Goal: Task Accomplishment & Management: Complete application form

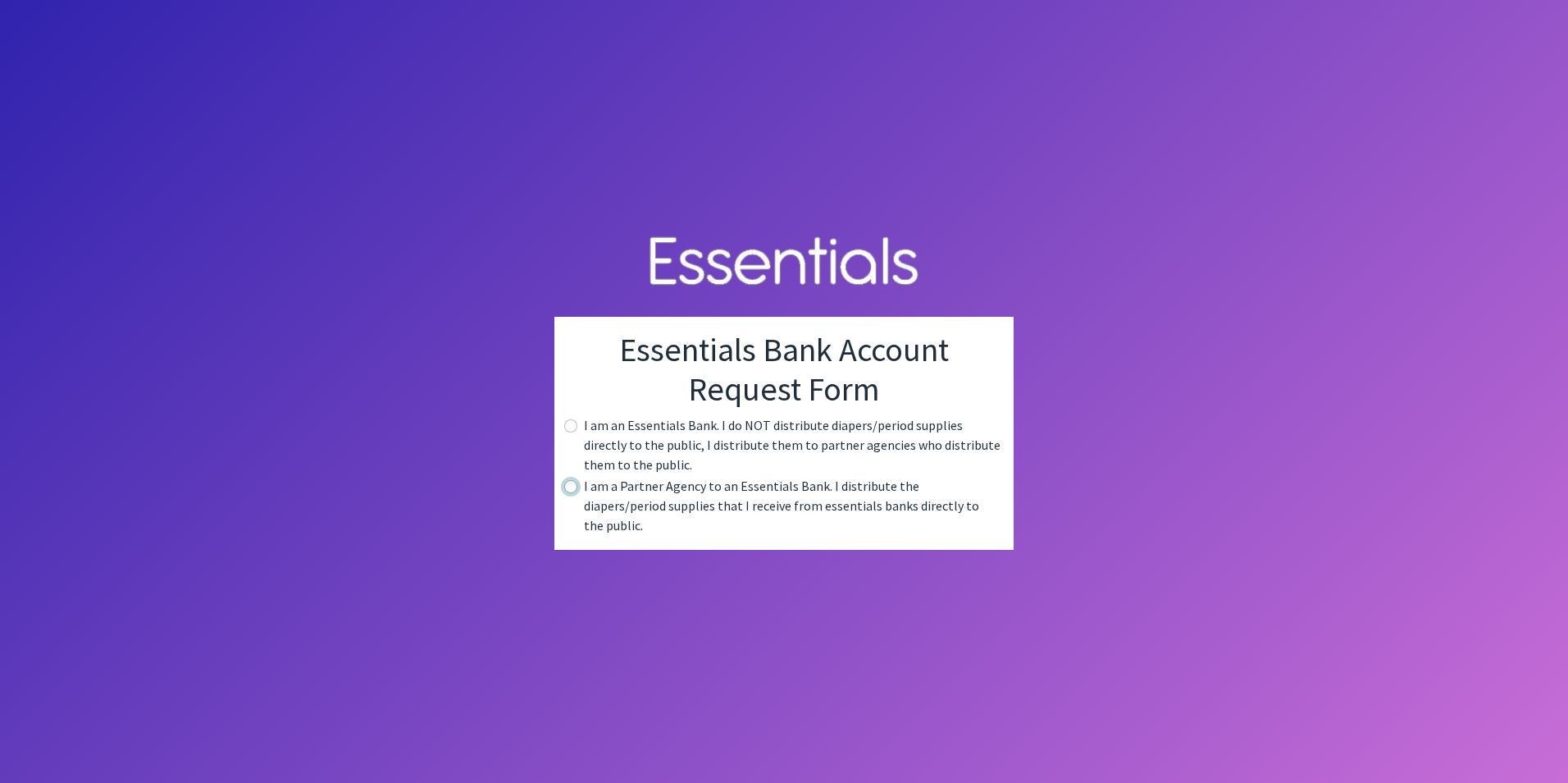
click at [575, 493] on input "radio" at bounding box center [570, 486] width 13 height 13
radio input "true"
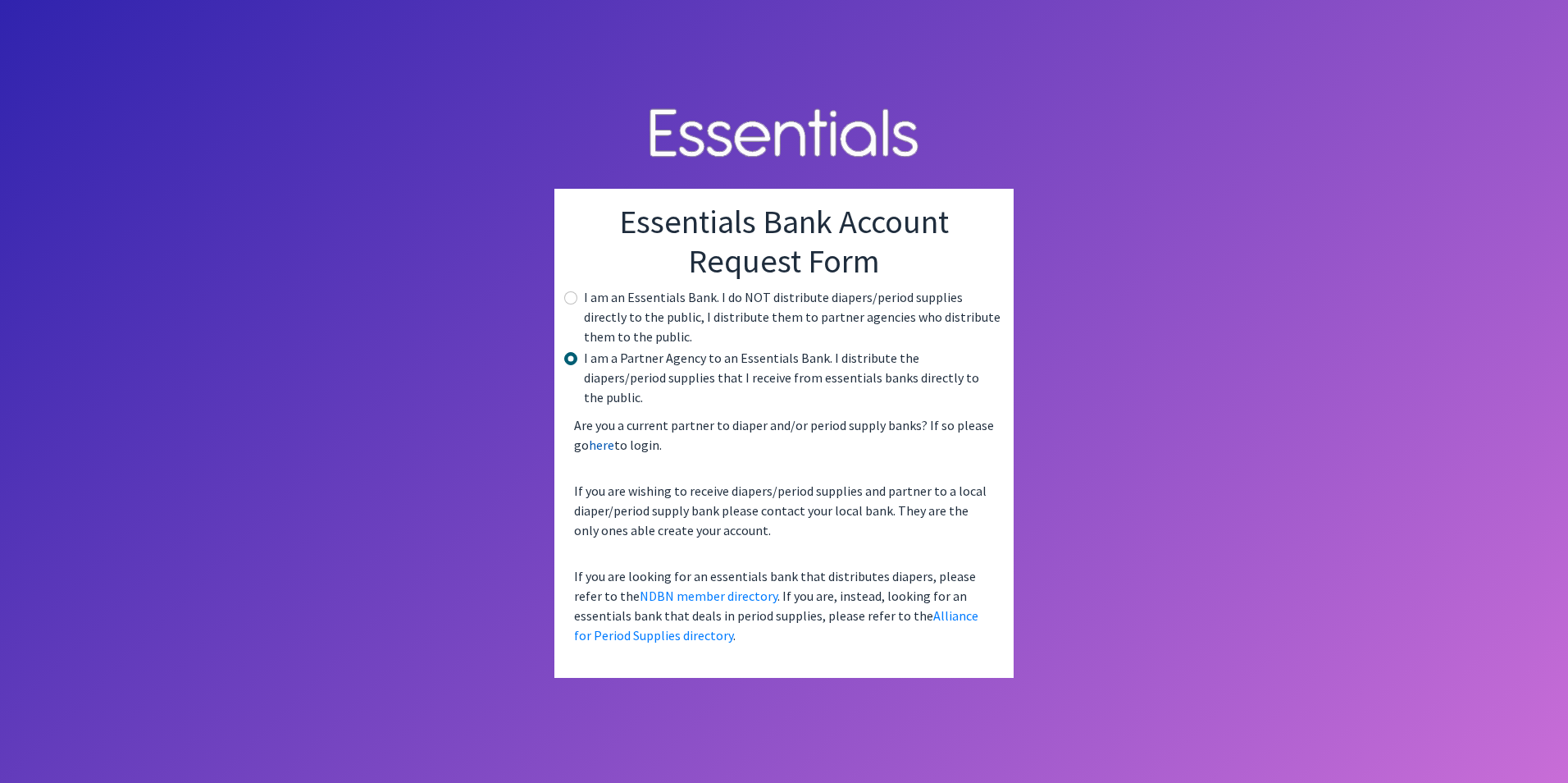
click at [599, 437] on link "here" at bounding box center [602, 444] width 26 height 16
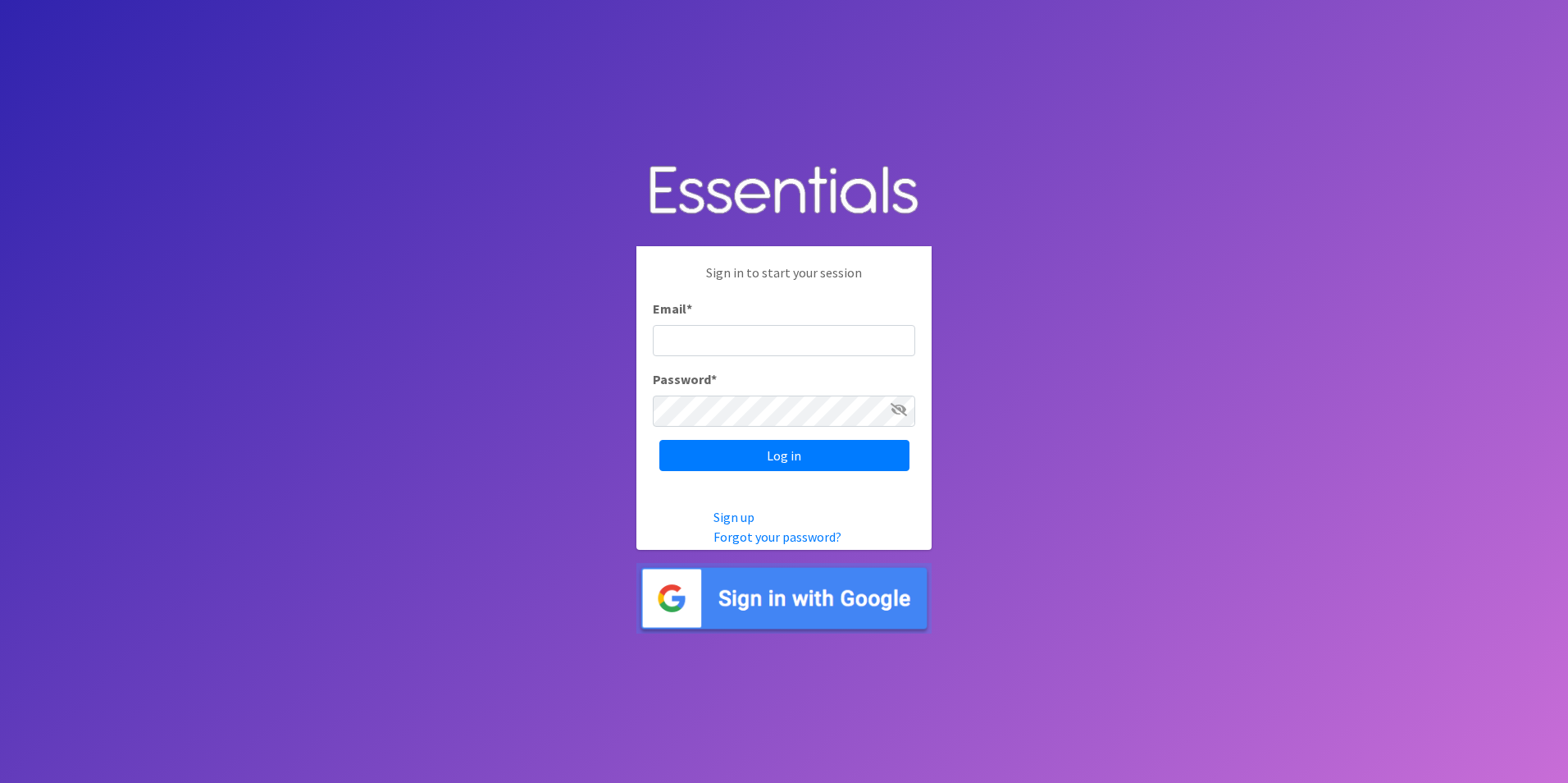
click at [676, 335] on input "Email *" at bounding box center [784, 340] width 263 height 32
type input "[PERSON_NAME][EMAIL_ADDRESS][PERSON_NAME][DOMAIN_NAME]"
click at [788, 537] on link "Forgot your password?" at bounding box center [778, 536] width 128 height 16
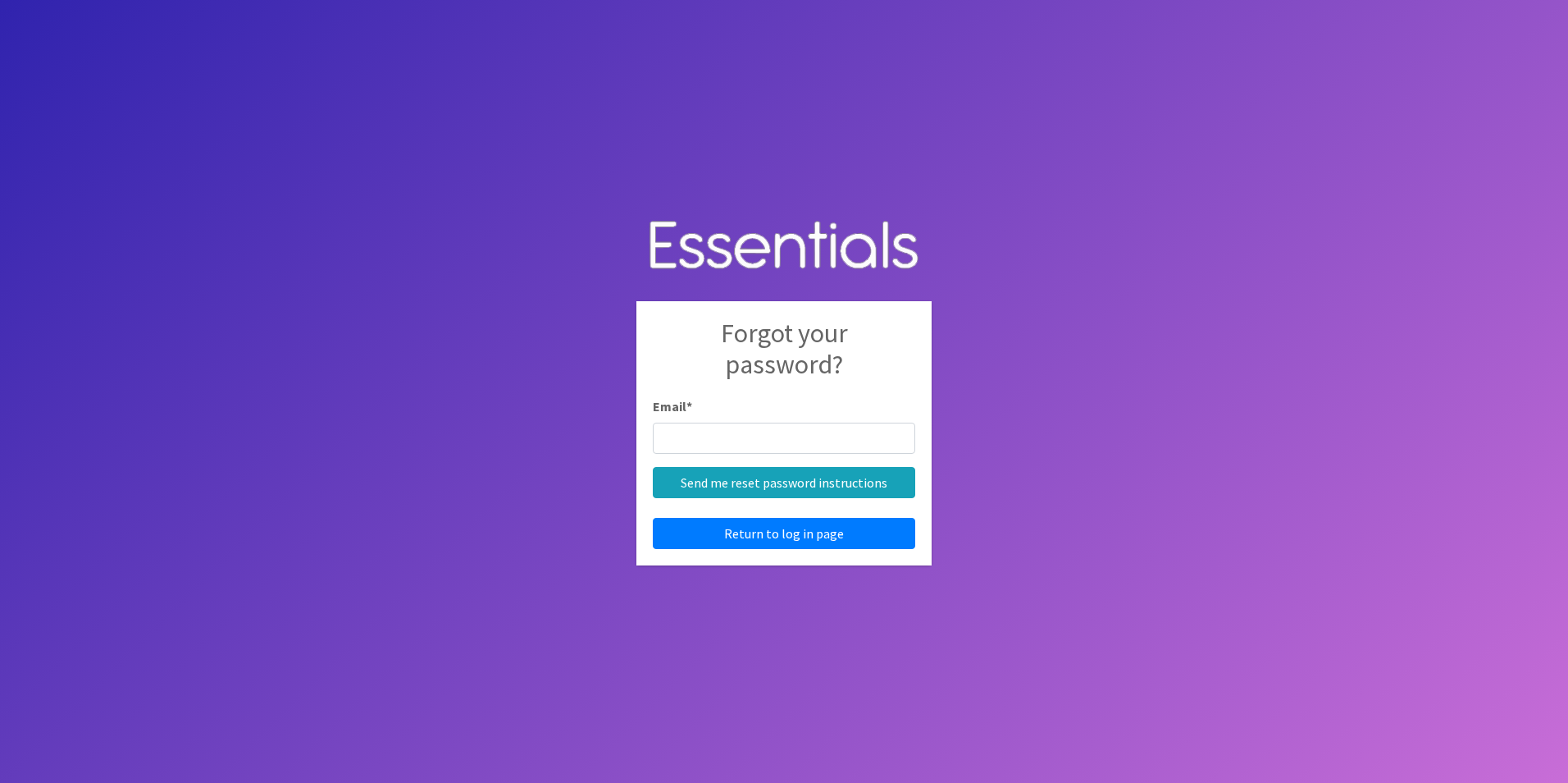
click at [693, 441] on input "Email *" at bounding box center [784, 438] width 263 height 32
type input "cynthia.adame@flhealth.gov"
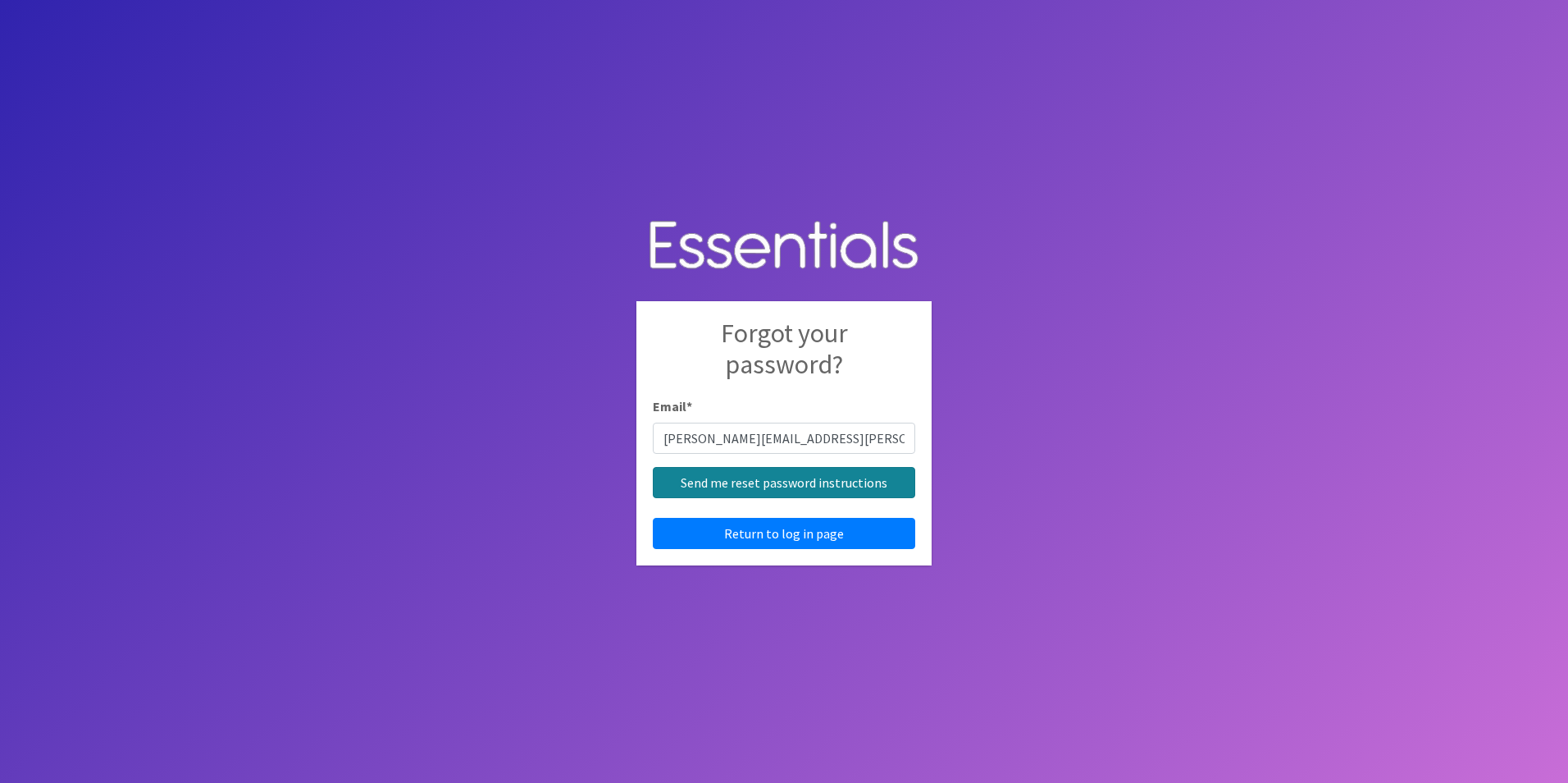
click at [738, 478] on input "Send me reset password instructions" at bounding box center [784, 482] width 263 height 32
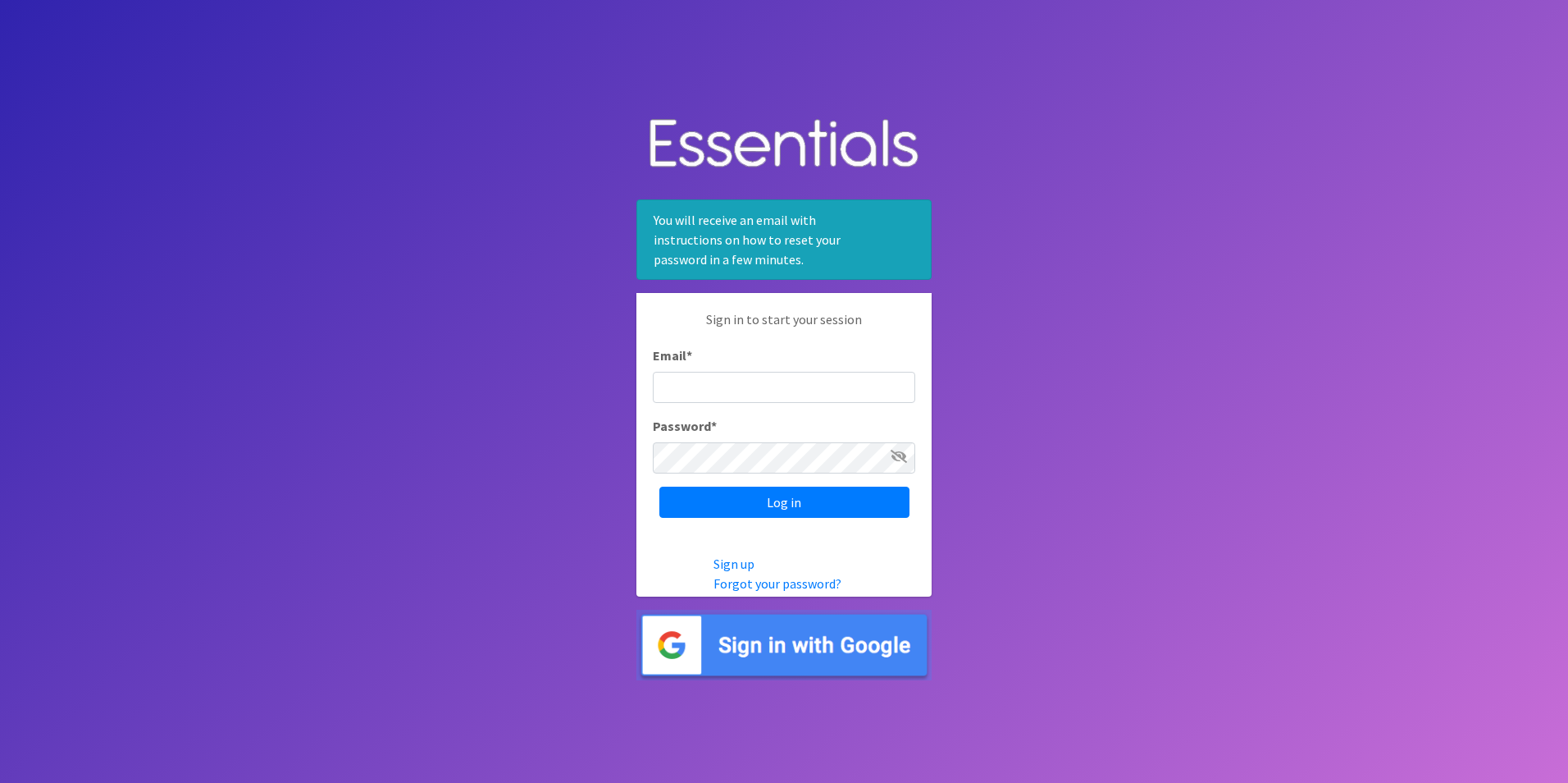
click at [681, 388] on input "Email *" at bounding box center [784, 387] width 263 height 32
type input "[PERSON_NAME][EMAIL_ADDRESS][PERSON_NAME][DOMAIN_NAME]"
drag, startPoint x: 1567, startPoint y: 222, endPoint x: 1215, endPoint y: 216, distance: 352.1
click at [1215, 216] on body "You will receive an email with instructions on how to reset your password in a …" at bounding box center [784, 392] width 1568 height 783
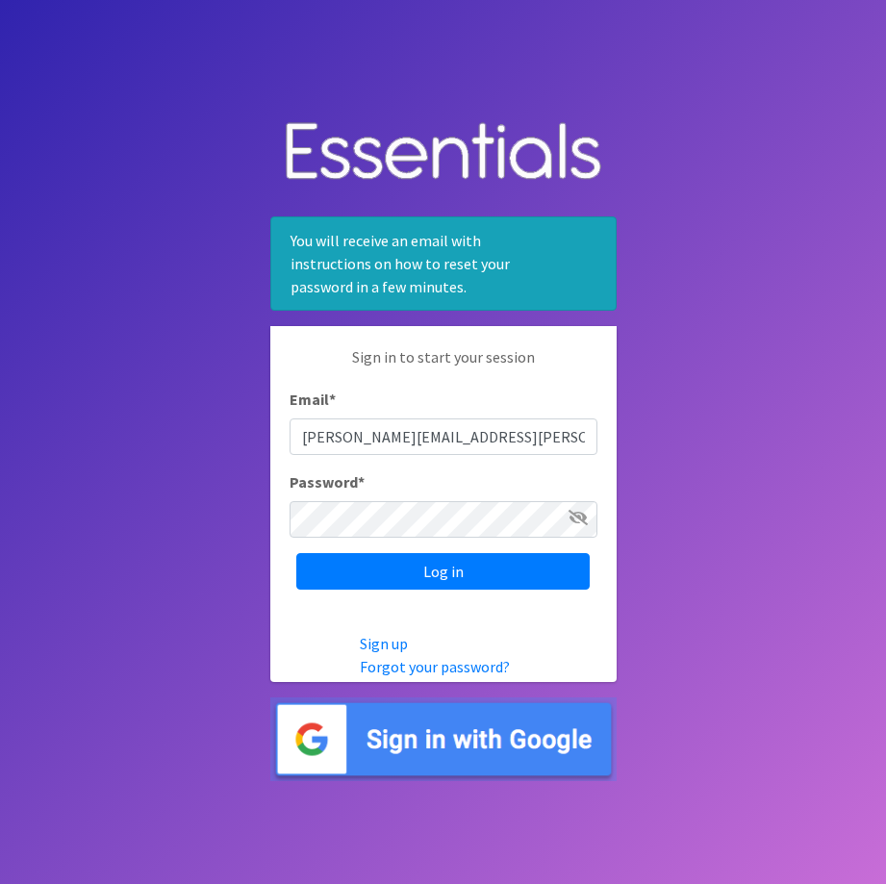
click at [601, 855] on body "You will receive an email with instructions on how to reset your password in a …" at bounding box center [443, 442] width 886 height 884
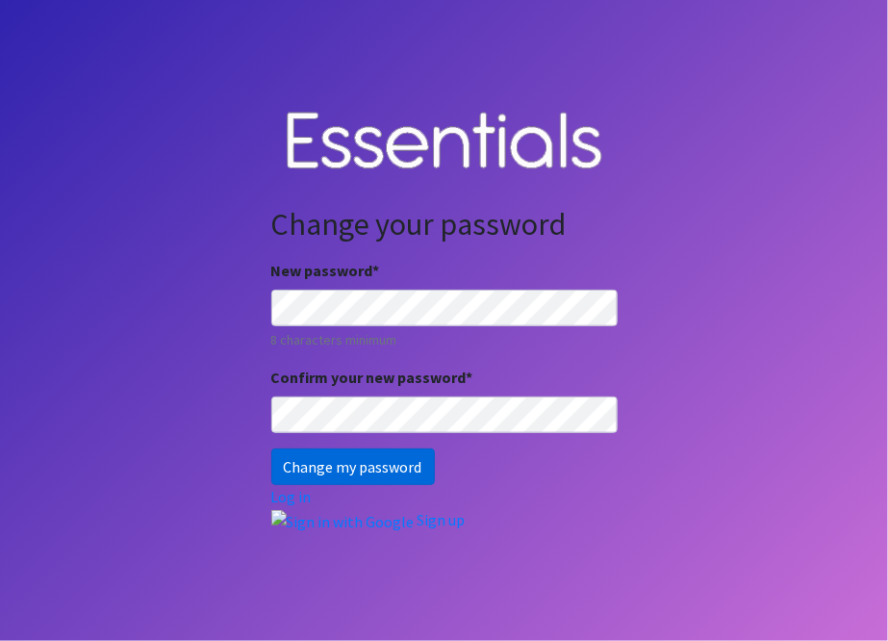
click at [359, 463] on input "Change my password" at bounding box center [353, 466] width 164 height 37
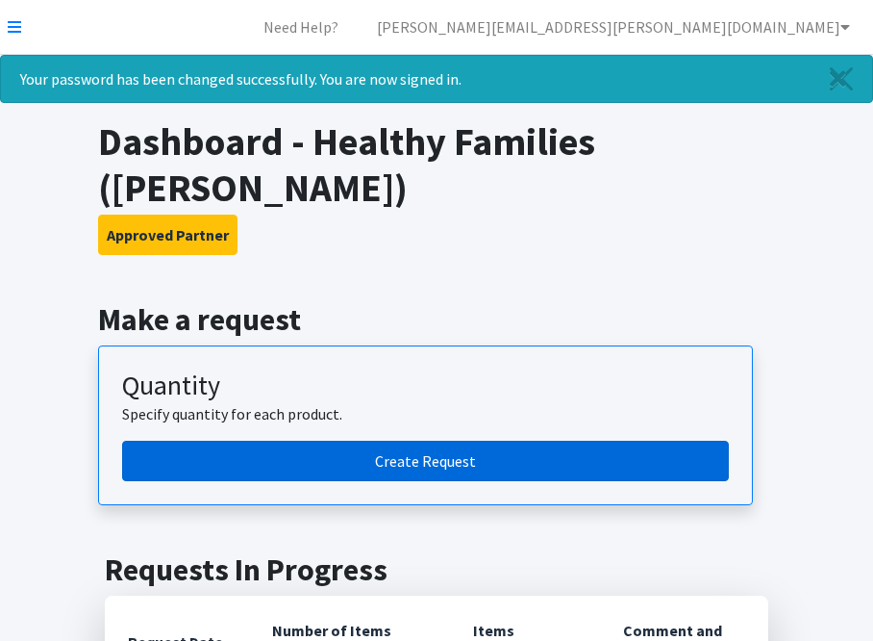
click at [468, 440] on link "Create Request" at bounding box center [425, 460] width 607 height 40
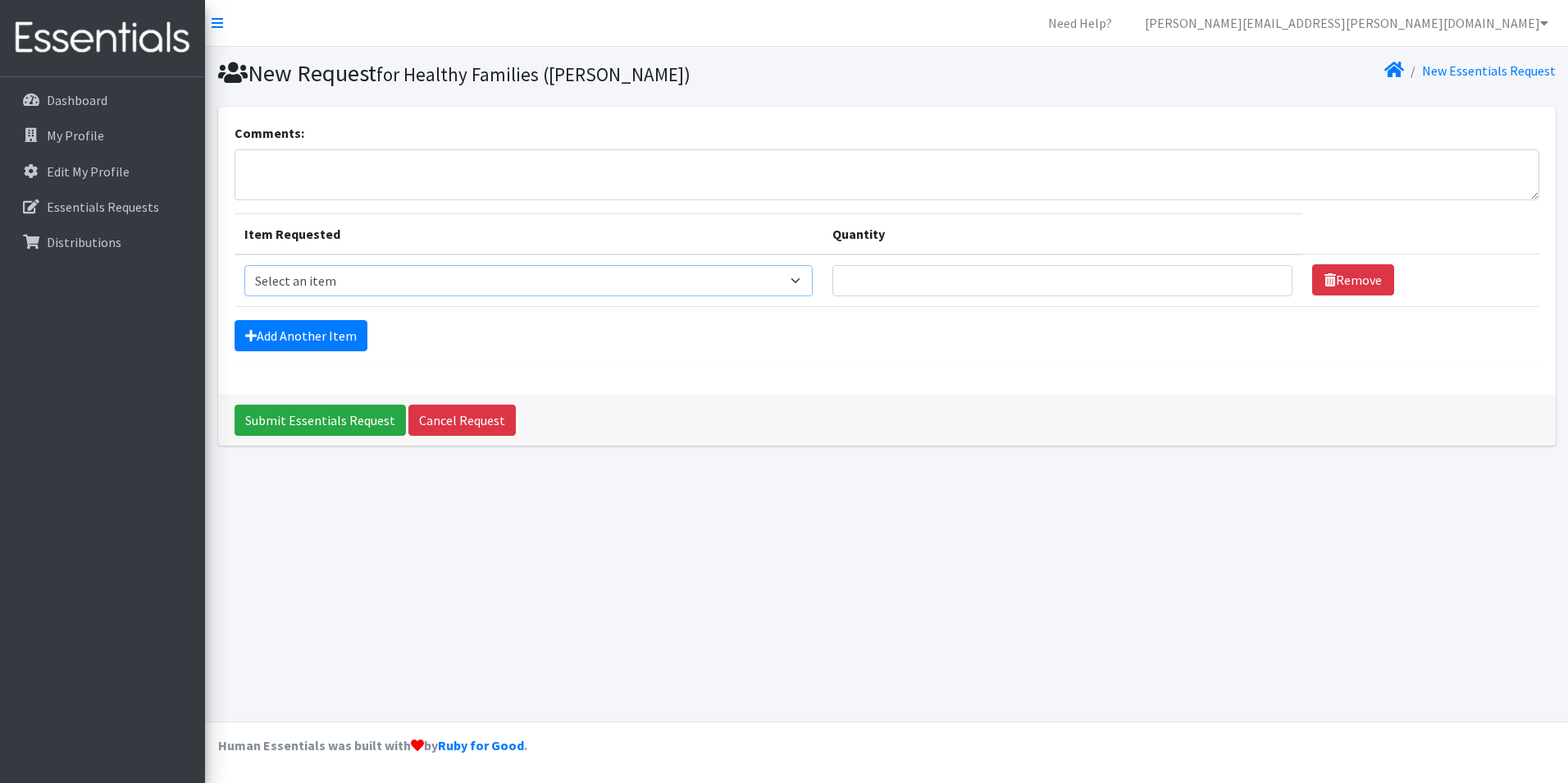
click at [756, 280] on select "Select an item Baby Food Children's Disposable Underwear L/XL Kids (Newborn) Ki…" at bounding box center [529, 281] width 569 height 32
